Goal: Task Accomplishment & Management: Manage account settings

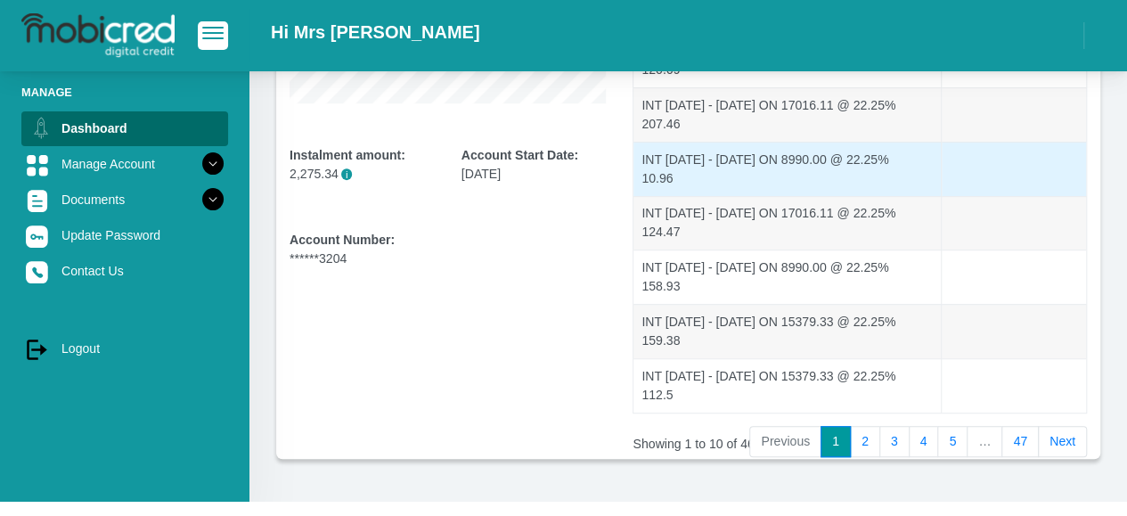
scroll to position [446, 0]
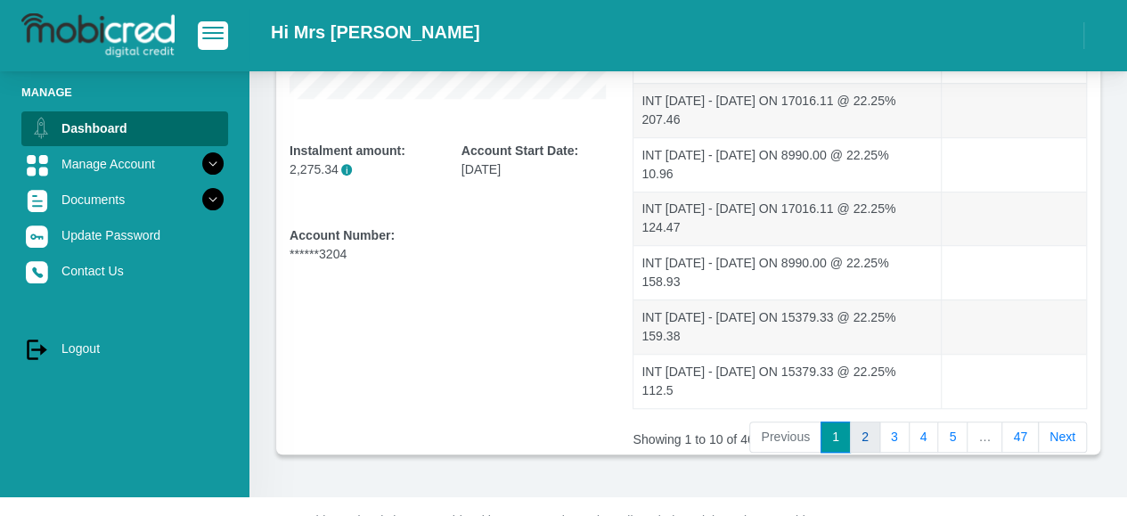
click at [879, 434] on link "2" at bounding box center [865, 438] width 30 height 32
click at [898, 427] on link "3" at bounding box center [895, 438] width 30 height 32
click at [931, 429] on link "4" at bounding box center [924, 438] width 30 height 32
click at [958, 436] on link "5" at bounding box center [953, 438] width 30 height 32
click at [960, 444] on link "6" at bounding box center [953, 438] width 30 height 32
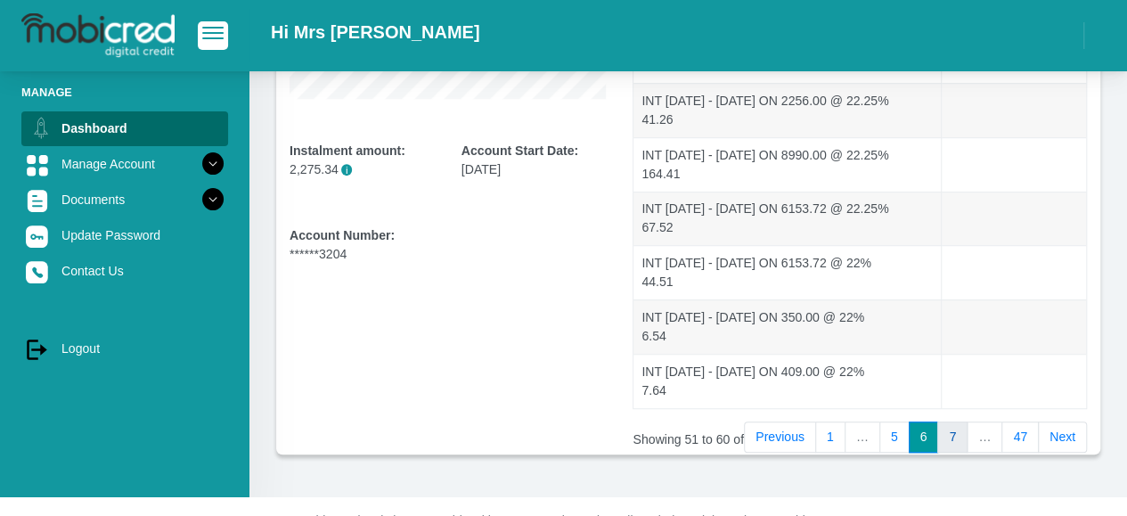
click at [962, 430] on link "7" at bounding box center [953, 438] width 30 height 32
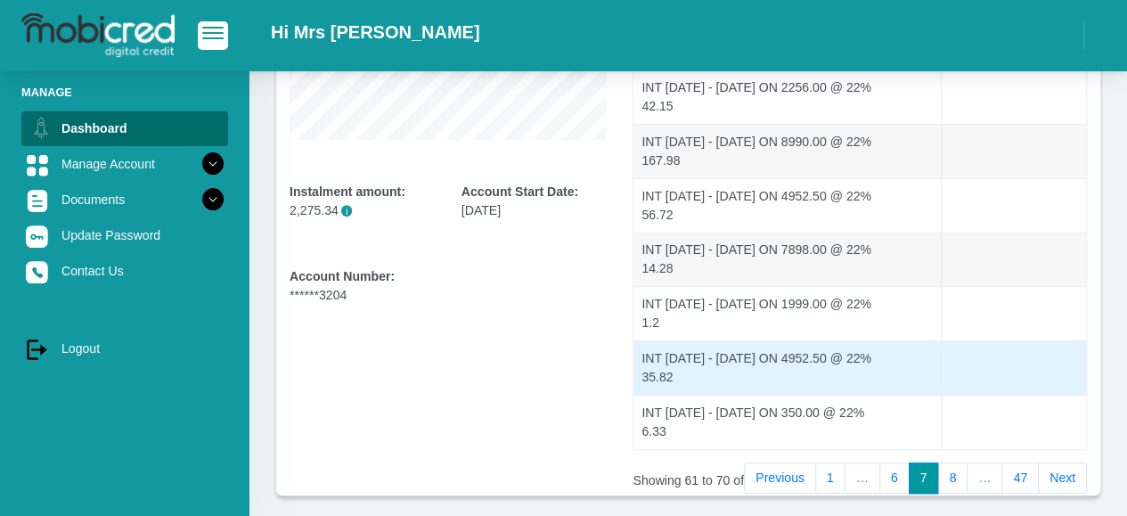
scroll to position [483, 0]
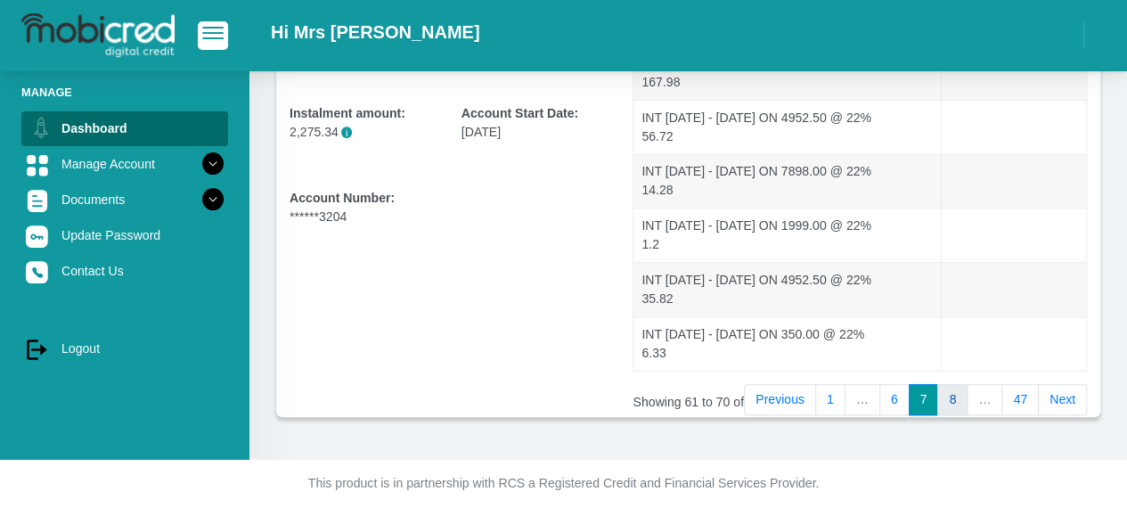
click at [954, 391] on link "8" at bounding box center [953, 400] width 30 height 32
click at [959, 395] on link "9" at bounding box center [953, 400] width 30 height 32
click at [954, 394] on link "10" at bounding box center [949, 400] width 37 height 32
click at [957, 393] on link "11" at bounding box center [949, 400] width 37 height 32
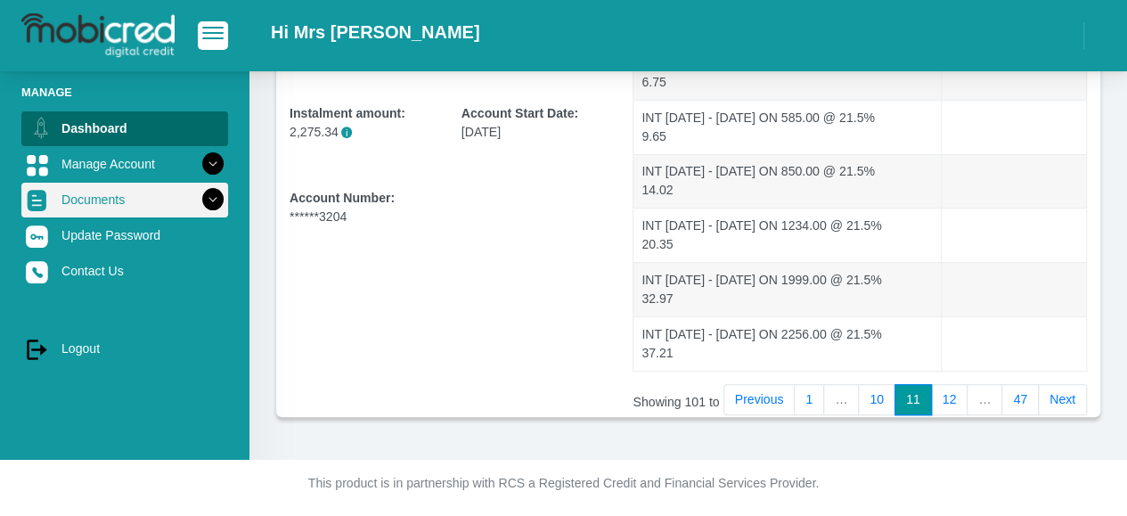
click at [205, 200] on icon at bounding box center [213, 199] width 30 height 30
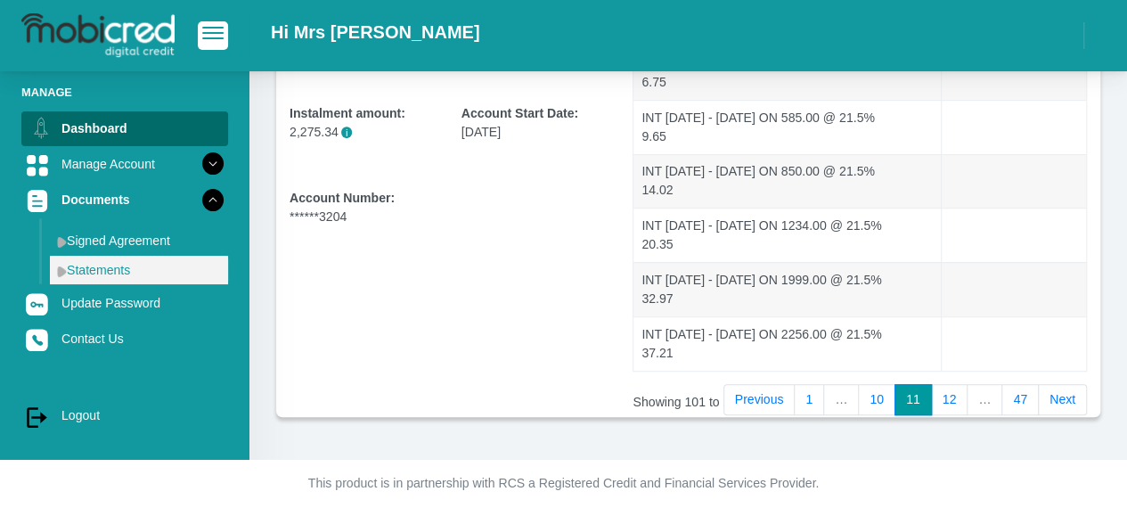
click at [115, 266] on link "Statements" at bounding box center [139, 270] width 178 height 29
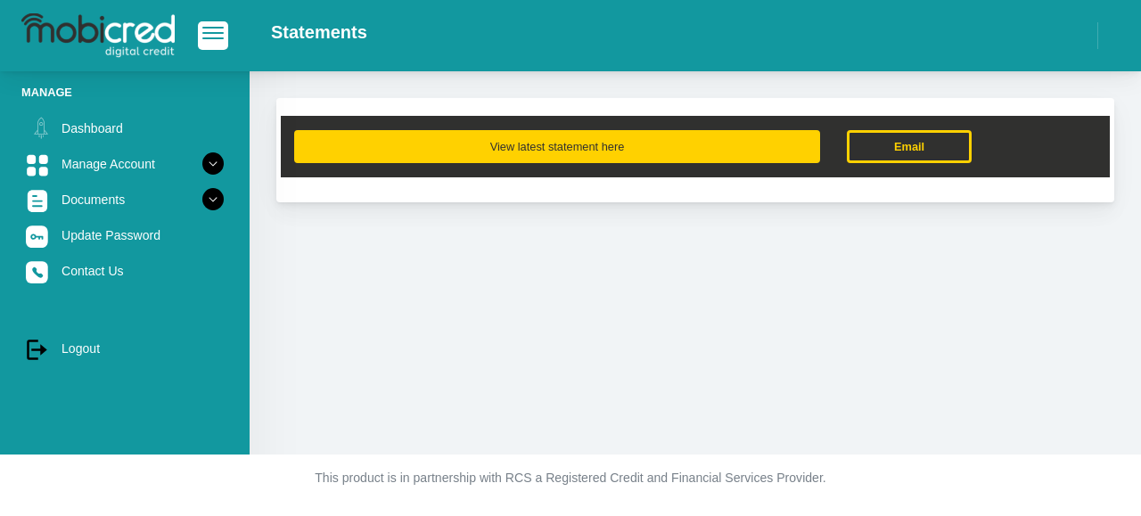
click at [627, 143] on button "View latest statement here" at bounding box center [557, 146] width 526 height 33
